Goal: Find contact information: Find contact information

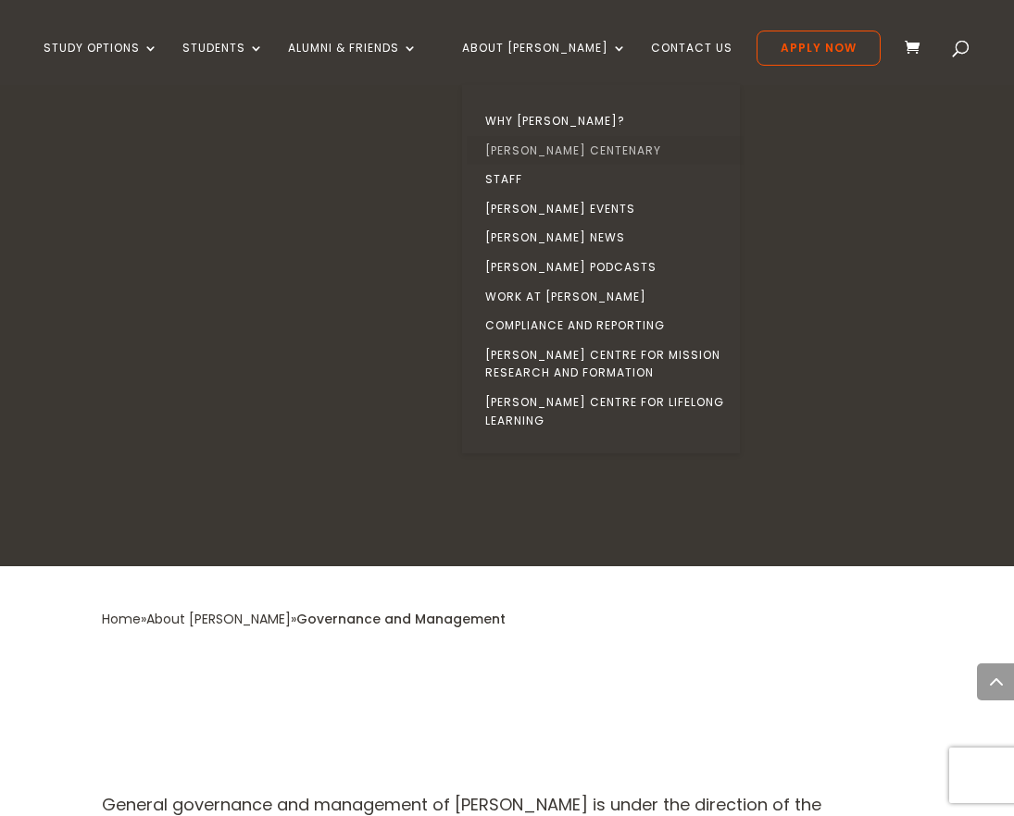
scroll to position [2268, 0]
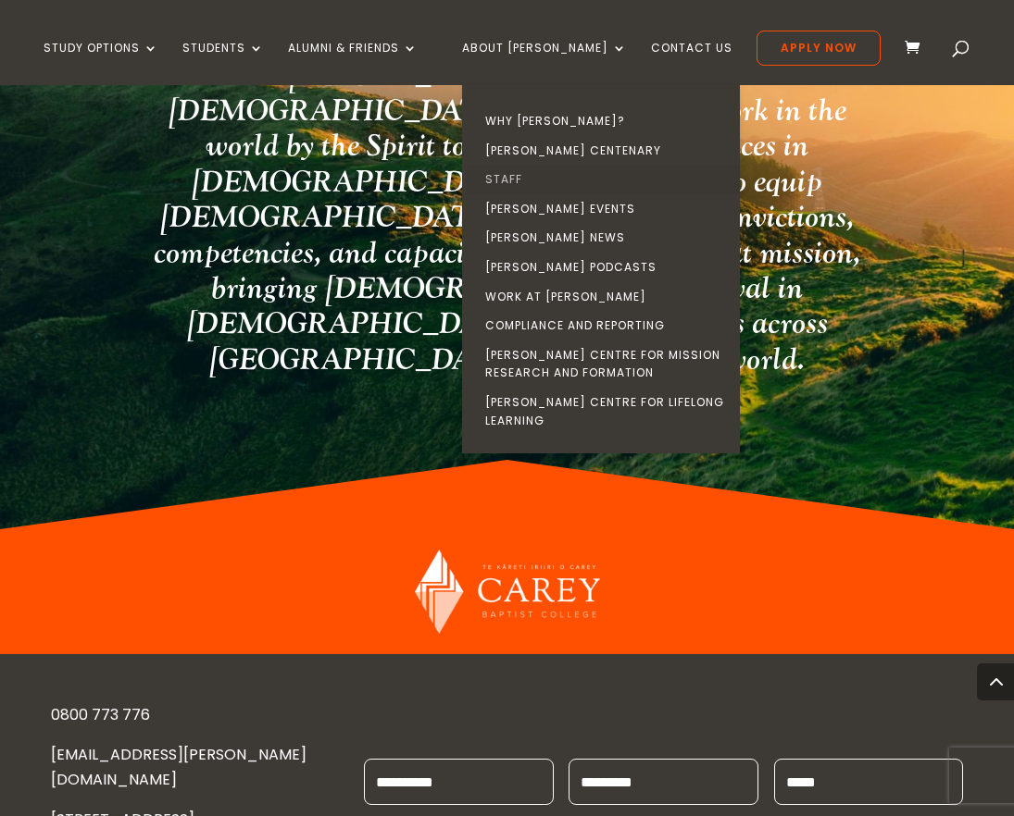
click at [548, 170] on link "Staff" at bounding box center [605, 180] width 278 height 30
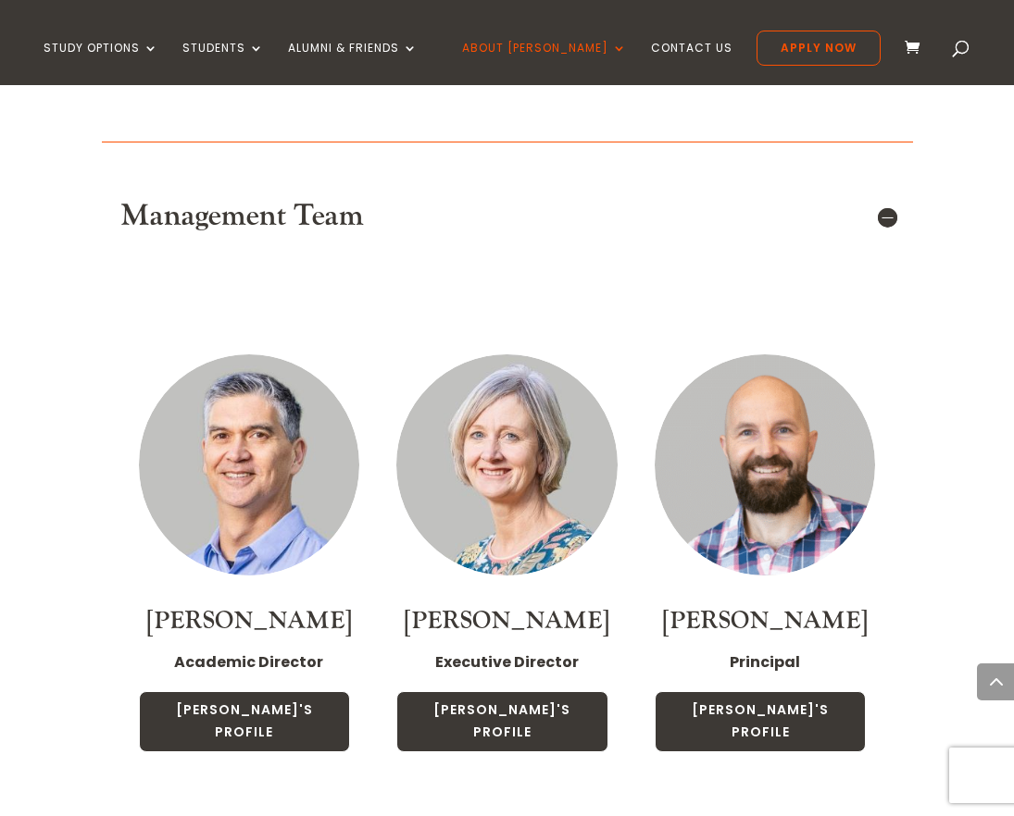
scroll to position [1250, 0]
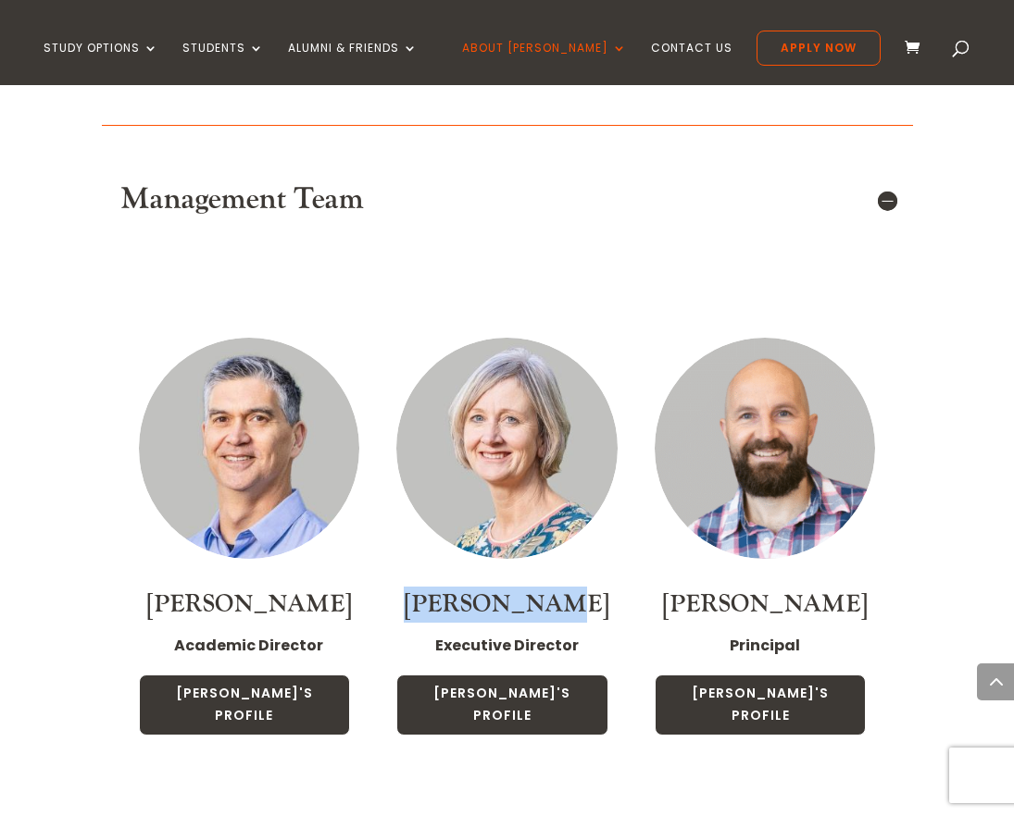
drag, startPoint x: 440, startPoint y: 529, endPoint x: 592, endPoint y: 532, distance: 152.7
click at [592, 587] on h4 "[PERSON_NAME]" at bounding box center [506, 609] width 221 height 45
copy link "[PERSON_NAME]"
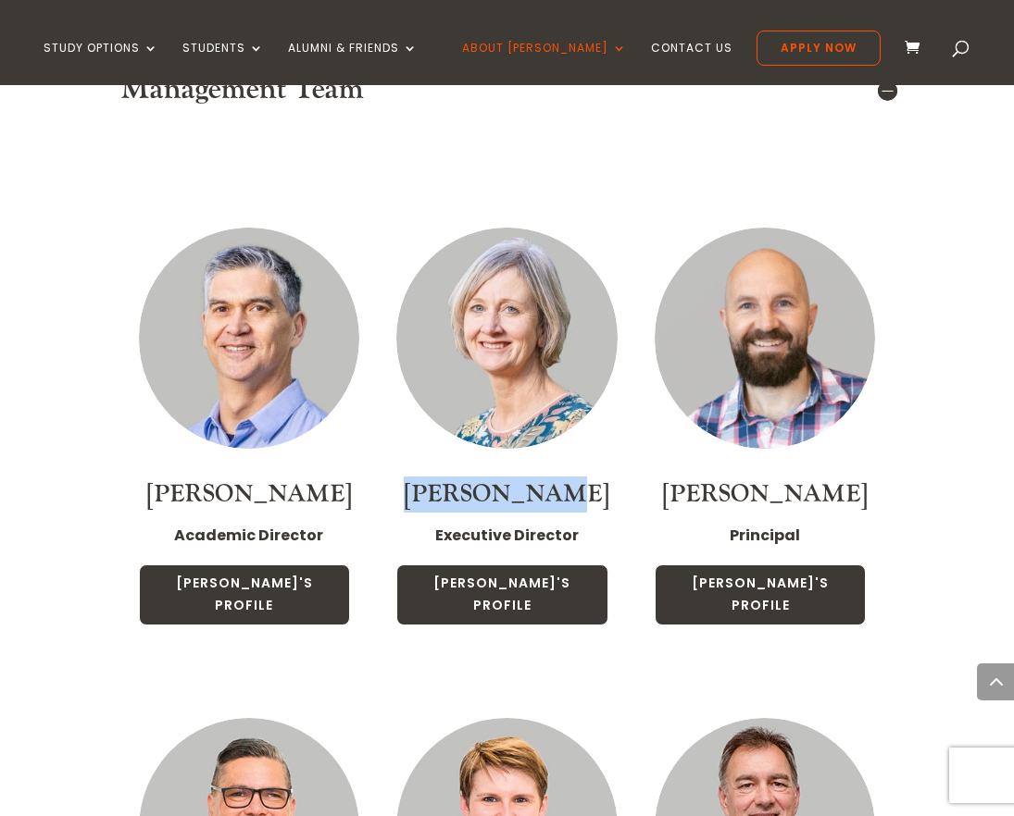
scroll to position [1360, 0]
